Goal: Transaction & Acquisition: Obtain resource

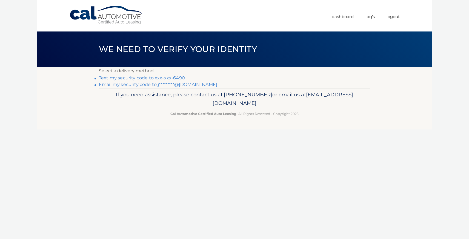
click at [131, 78] on link "Text my security code to xxx-xxx-6490" at bounding box center [142, 77] width 86 height 5
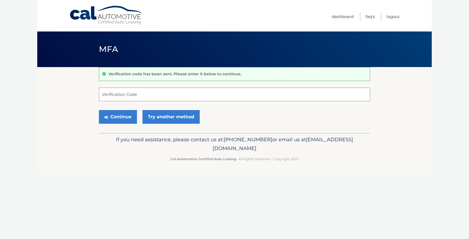
click at [148, 94] on input "Verification Code" at bounding box center [234, 95] width 271 height 14
type input "548724"
click at [124, 119] on button "Continue" at bounding box center [118, 117] width 38 height 14
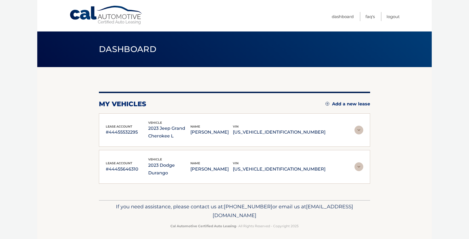
click at [360, 130] on img at bounding box center [358, 130] width 9 height 9
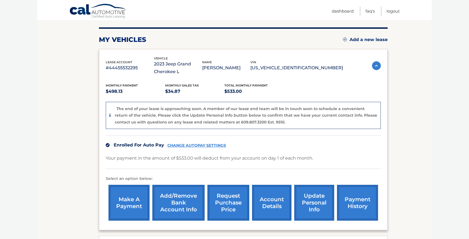
scroll to position [63, 0]
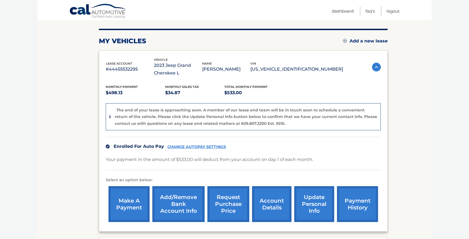
click at [265, 202] on link "account details" at bounding box center [271, 204] width 39 height 36
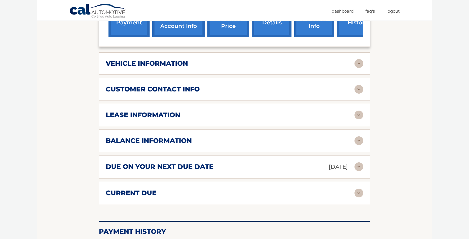
scroll to position [221, 0]
click at [358, 140] on img at bounding box center [358, 140] width 9 height 9
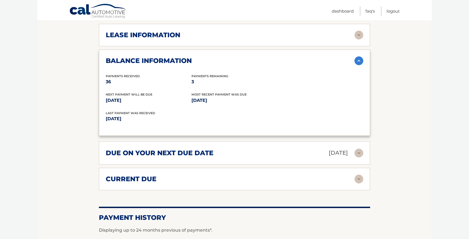
scroll to position [304, 0]
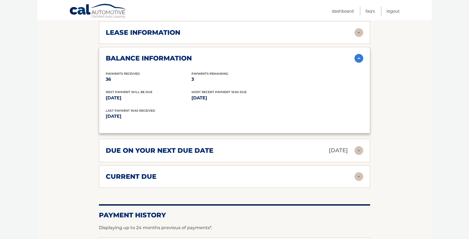
click at [360, 149] on img at bounding box center [358, 150] width 9 height 9
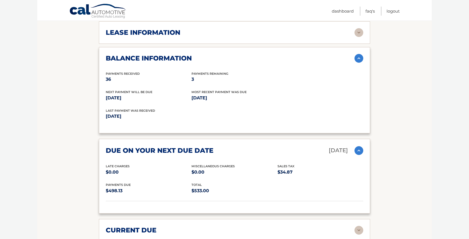
click at [360, 149] on img at bounding box center [358, 150] width 9 height 9
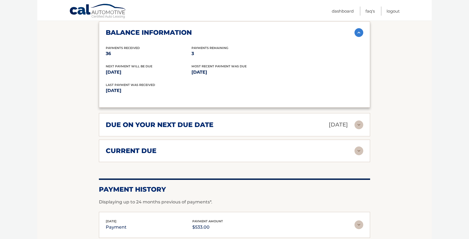
scroll to position [334, 0]
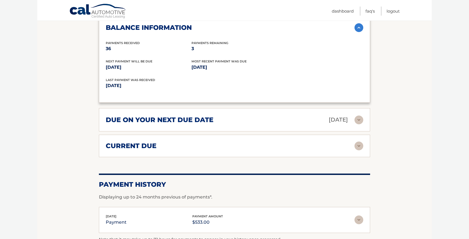
click at [360, 148] on img at bounding box center [358, 146] width 9 height 9
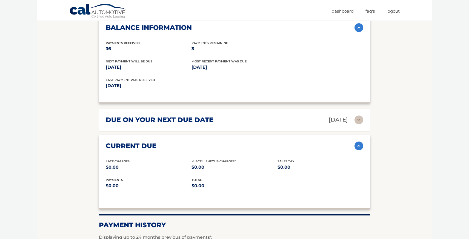
click at [360, 148] on img at bounding box center [358, 146] width 9 height 9
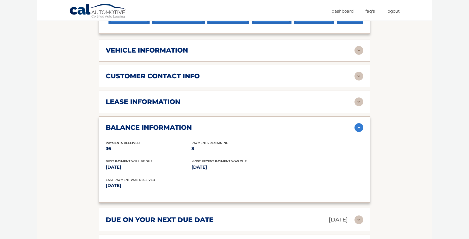
scroll to position [230, 0]
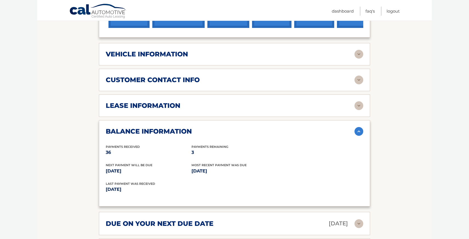
click at [360, 132] on img at bounding box center [358, 131] width 9 height 9
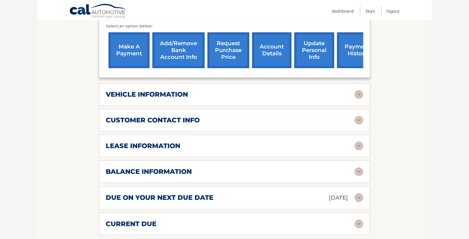
scroll to position [190, 0]
click at [231, 47] on link "request purchase price" at bounding box center [228, 51] width 42 height 36
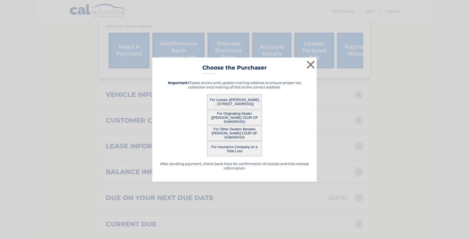
click at [240, 96] on button "For Lessee ([PERSON_NAME] - [STREET_ADDRESS])" at bounding box center [234, 101] width 55 height 15
click at [240, 103] on button "For Lessee ([PERSON_NAME] - [STREET_ADDRESS])" at bounding box center [234, 101] width 55 height 15
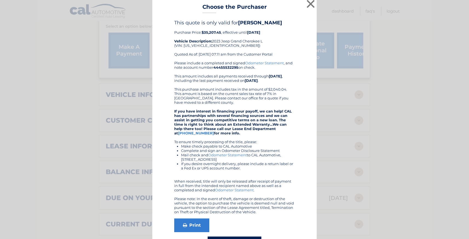
scroll to position [26, 0]
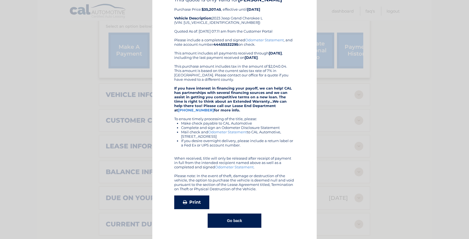
click at [190, 202] on link "Print" at bounding box center [191, 202] width 35 height 14
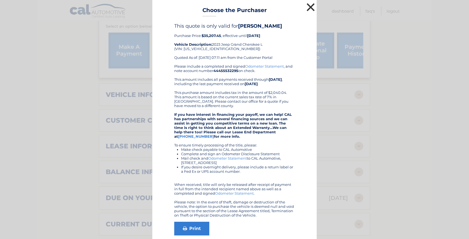
click at [311, 5] on button "×" at bounding box center [310, 7] width 11 height 11
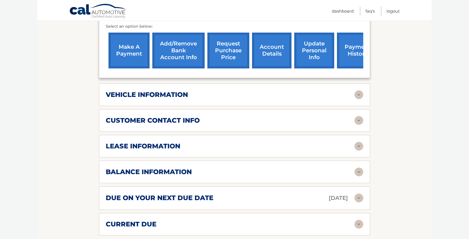
click at [218, 148] on div "lease information" at bounding box center [230, 146] width 249 height 8
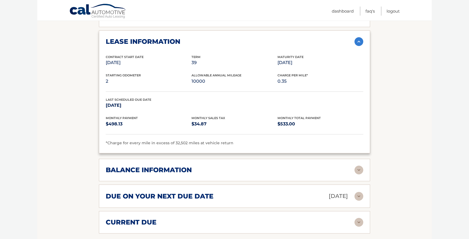
scroll to position [298, 0]
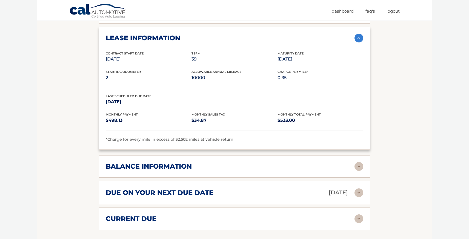
click at [355, 165] on img at bounding box center [358, 166] width 9 height 9
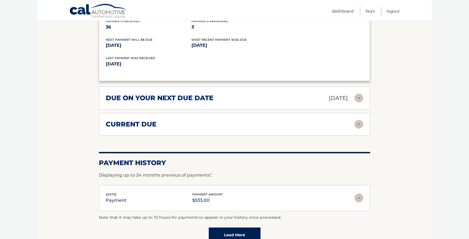
scroll to position [459, 0]
click at [359, 99] on img at bounding box center [358, 98] width 9 height 9
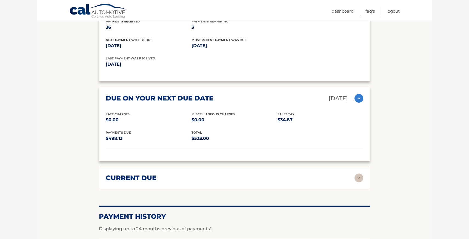
click at [359, 174] on img at bounding box center [358, 178] width 9 height 9
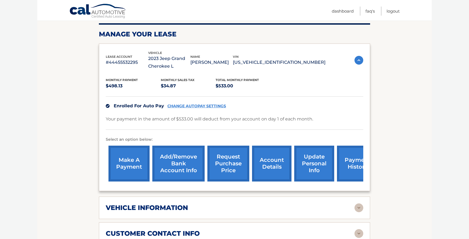
scroll to position [0, 0]
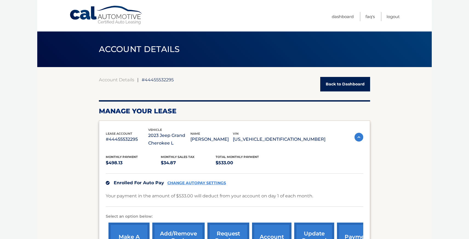
click at [340, 15] on link "Dashboard" at bounding box center [343, 16] width 22 height 9
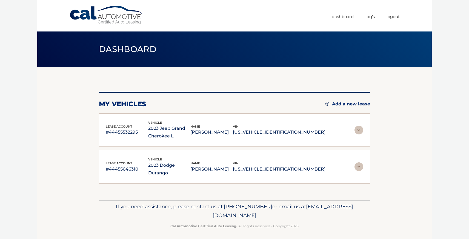
click at [360, 163] on img at bounding box center [358, 166] width 9 height 9
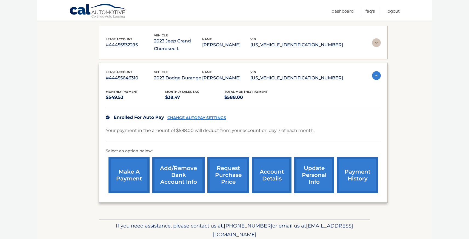
scroll to position [89, 0]
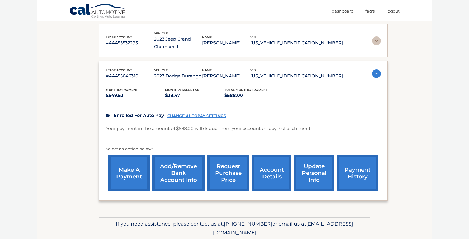
click at [265, 171] on link "account details" at bounding box center [271, 173] width 39 height 36
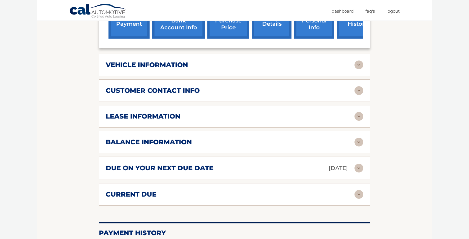
scroll to position [220, 0]
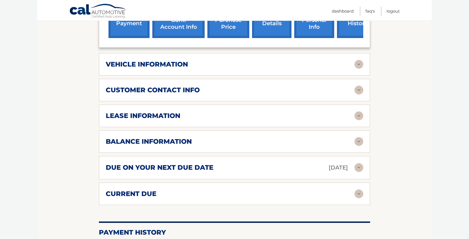
click at [241, 137] on div "balance information" at bounding box center [230, 141] width 249 height 8
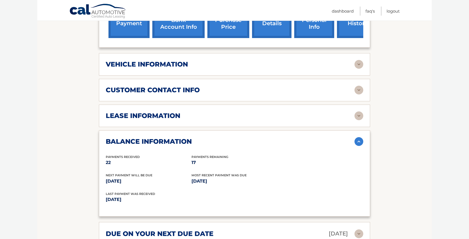
click at [234, 115] on div "lease information Contract Start Date [DATE] Term 39 Maturity Date [DATE] Start…" at bounding box center [234, 116] width 271 height 22
click at [241, 112] on div "lease information" at bounding box center [230, 116] width 249 height 8
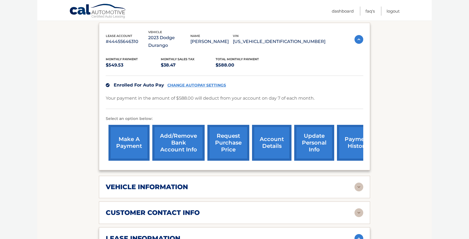
scroll to position [97, 0]
click at [229, 133] on link "request purchase price" at bounding box center [228, 143] width 42 height 36
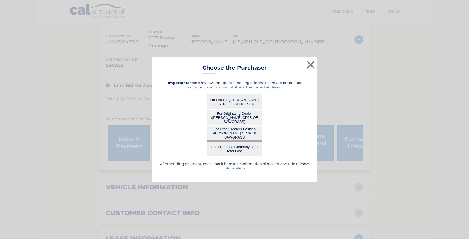
click at [227, 103] on button "For Lessee ([PERSON_NAME] - [STREET_ADDRESS])" at bounding box center [234, 101] width 55 height 15
click at [230, 128] on button "For Other Dealers Besides [PERSON_NAME] CDJR OF SAWGRASS" at bounding box center [234, 133] width 55 height 15
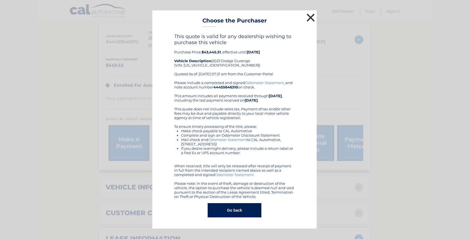
click at [310, 20] on button "×" at bounding box center [310, 17] width 11 height 11
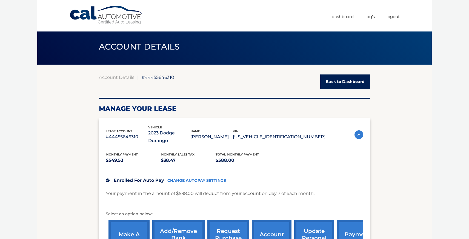
scroll to position [0, 0]
